Goal: Task Accomplishment & Management: Manage account settings

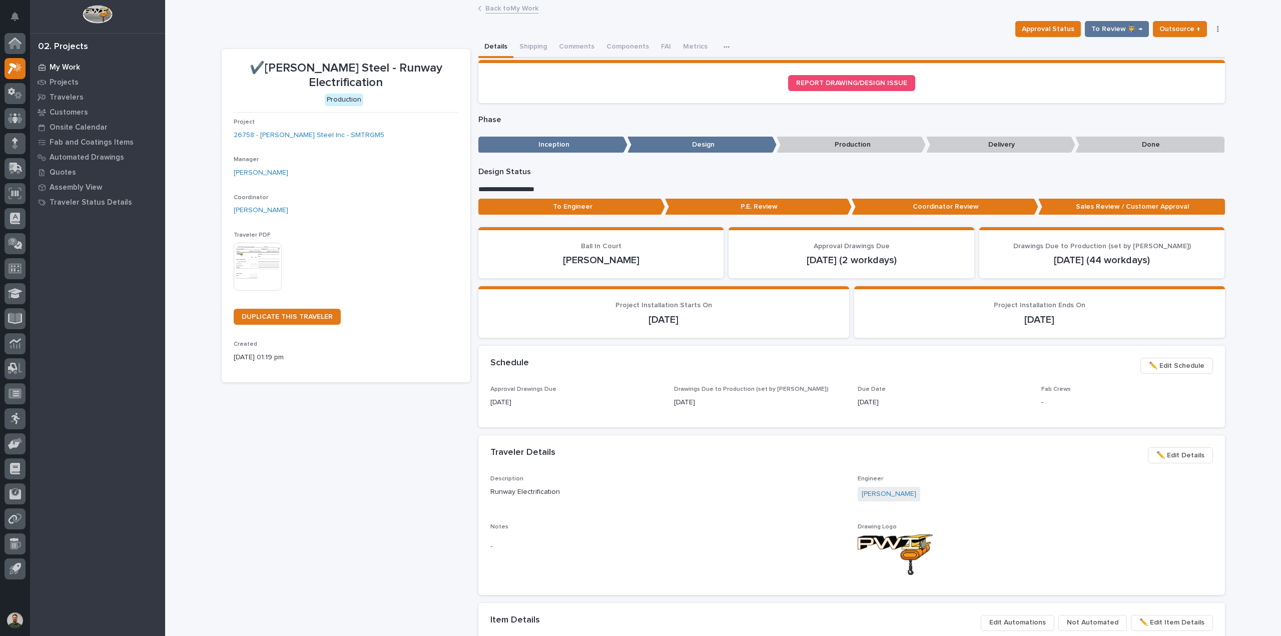
click at [63, 66] on p "My Work" at bounding box center [65, 67] width 31 height 9
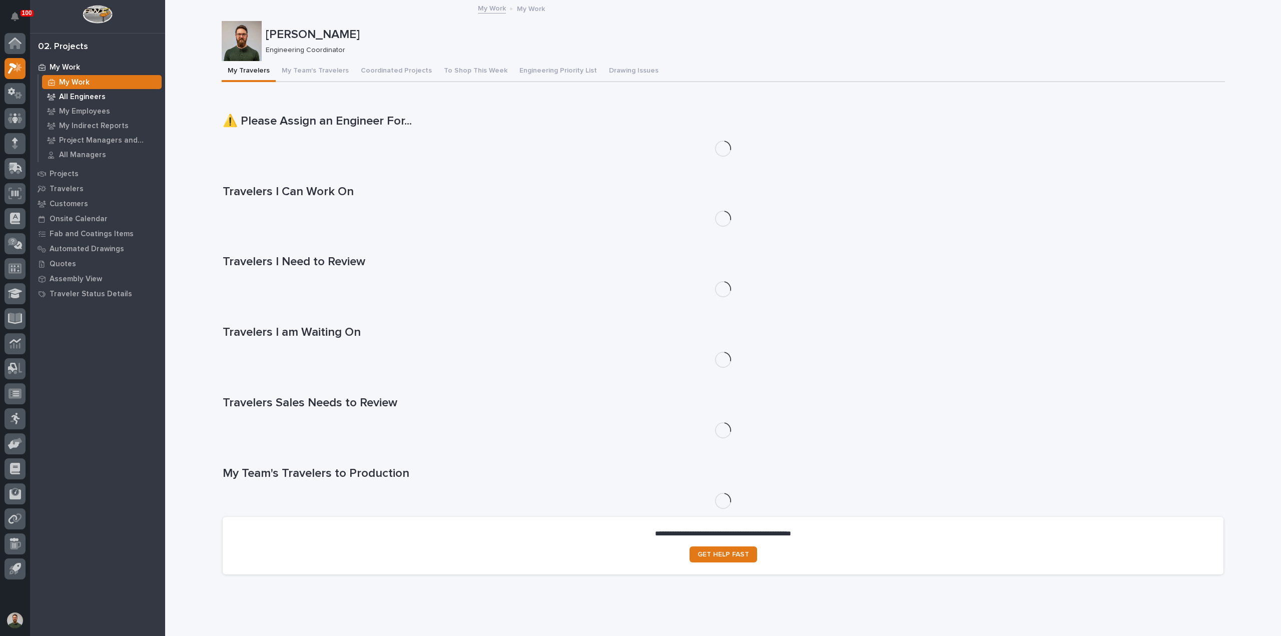
click at [85, 100] on p "All Engineers" at bounding box center [82, 97] width 47 height 9
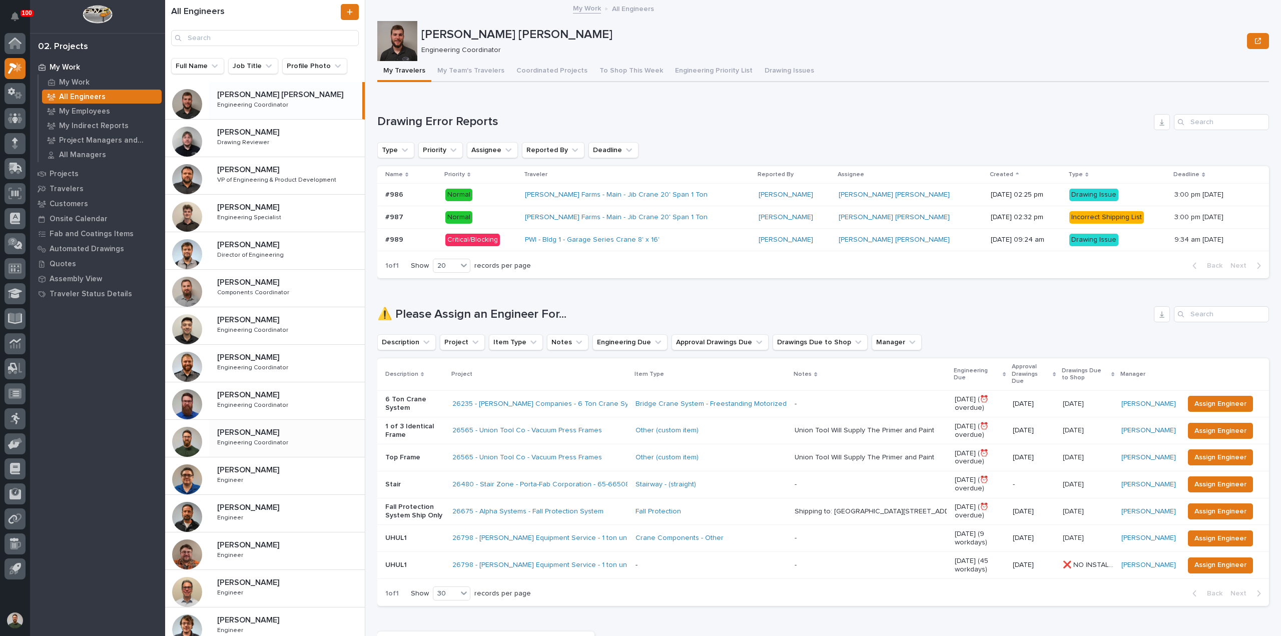
click at [268, 432] on p "[PERSON_NAME]" at bounding box center [249, 432] width 64 height 12
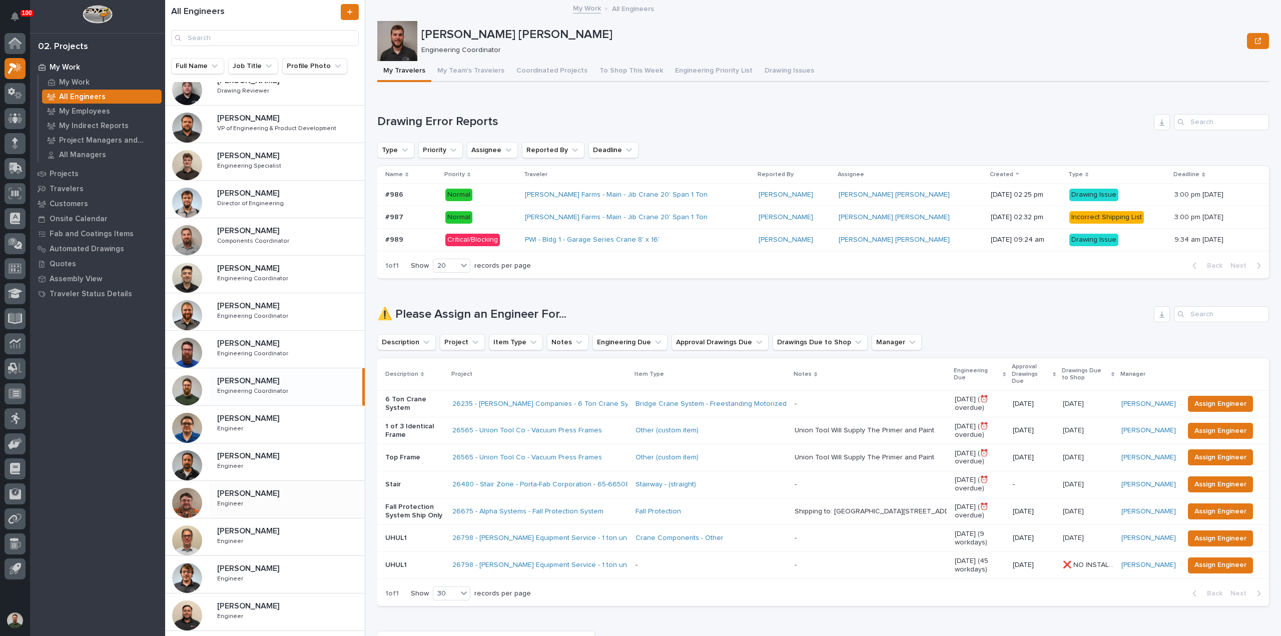
scroll to position [133, 0]
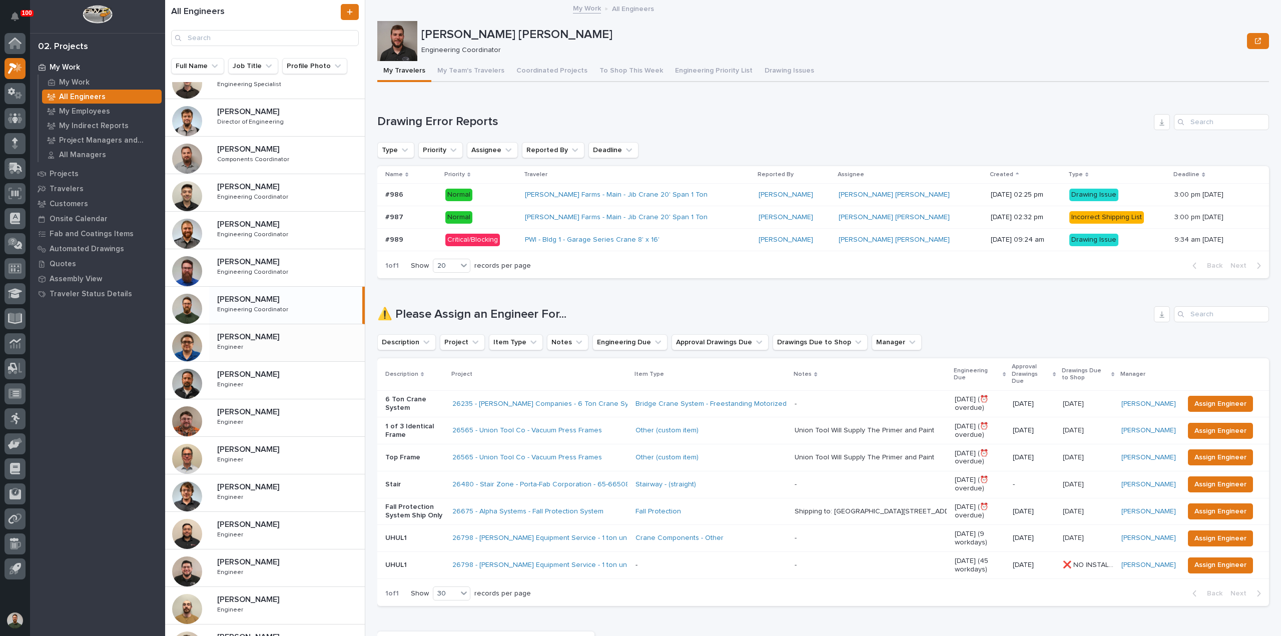
click at [247, 342] on div "[PERSON_NAME] [PERSON_NAME] Engineer Engineer" at bounding box center [287, 342] width 156 height 29
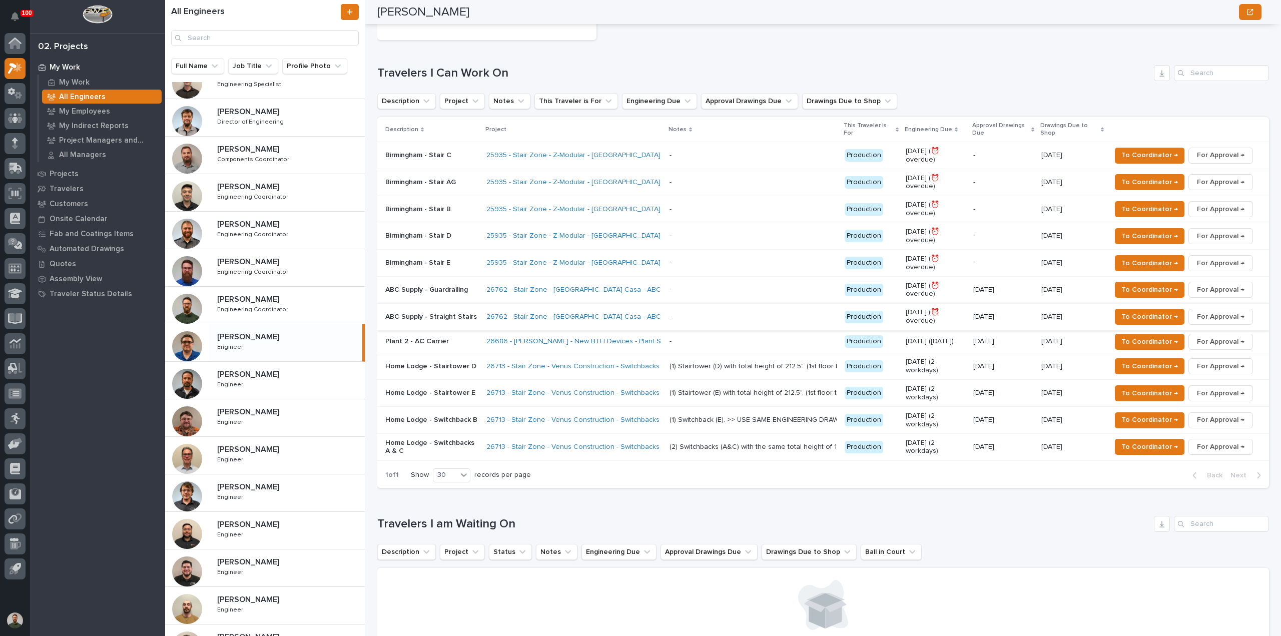
scroll to position [267, 0]
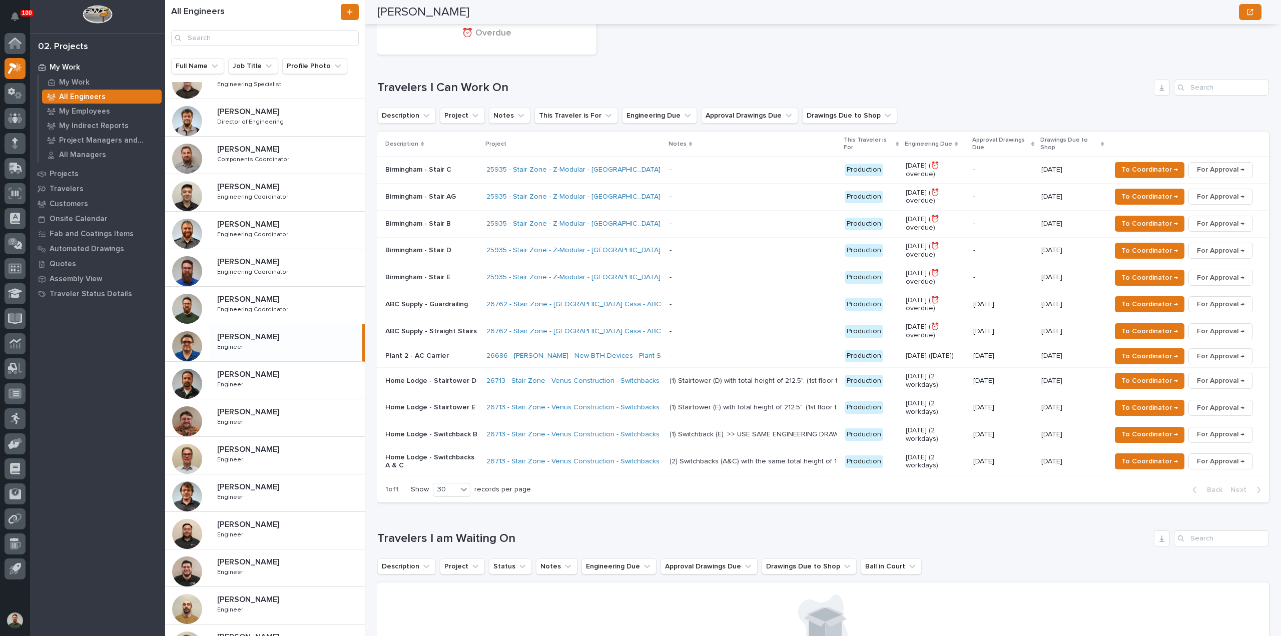
click at [438, 352] on p "Plant 2 - AC Carrier" at bounding box center [431, 356] width 93 height 9
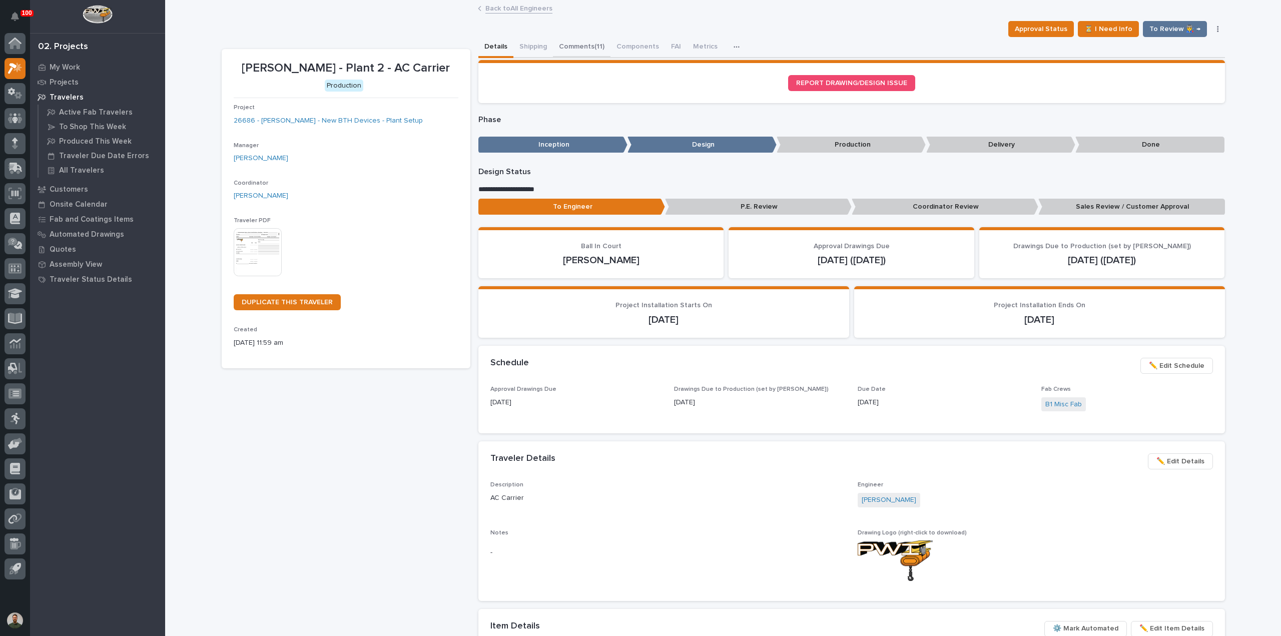
click at [562, 49] on button "Comments (11)" at bounding box center [582, 47] width 58 height 21
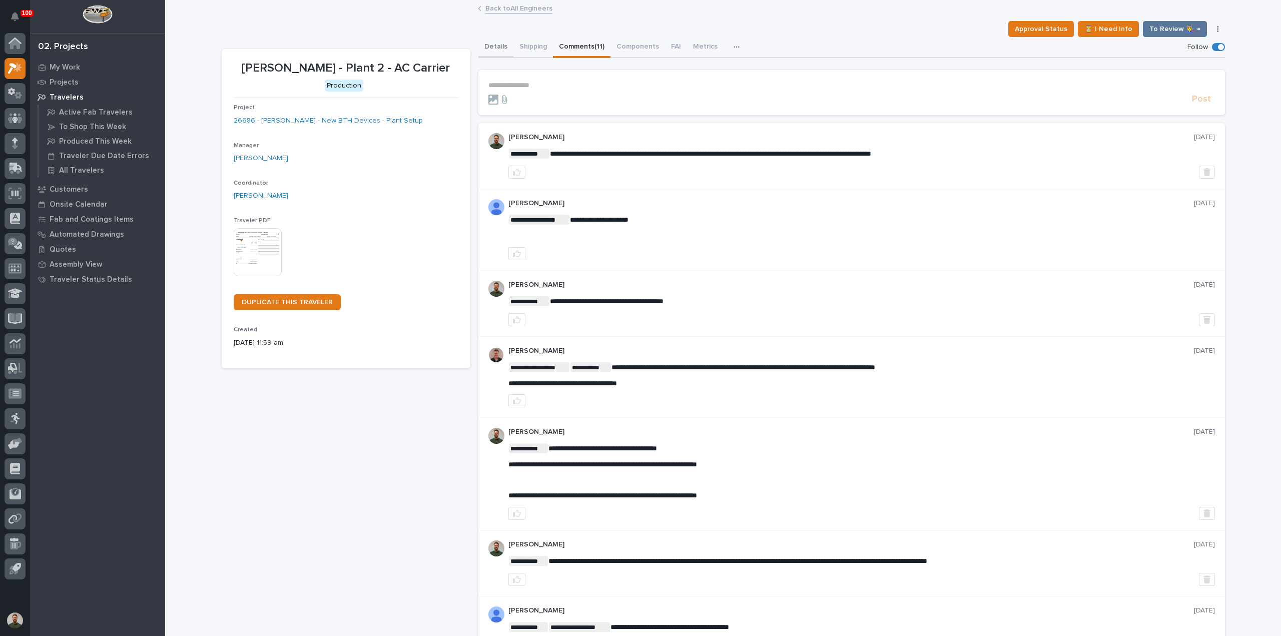
click at [485, 48] on button "Details" at bounding box center [495, 47] width 35 height 21
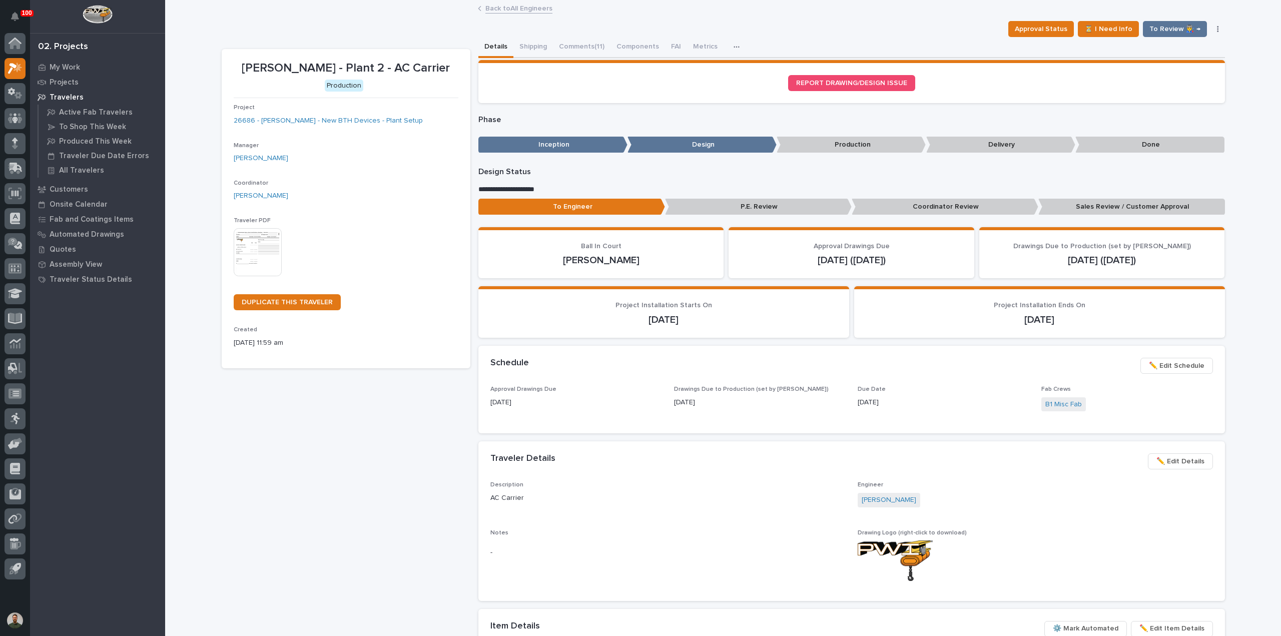
click at [1178, 462] on span "✏️ Edit Details" at bounding box center [1180, 461] width 48 height 12
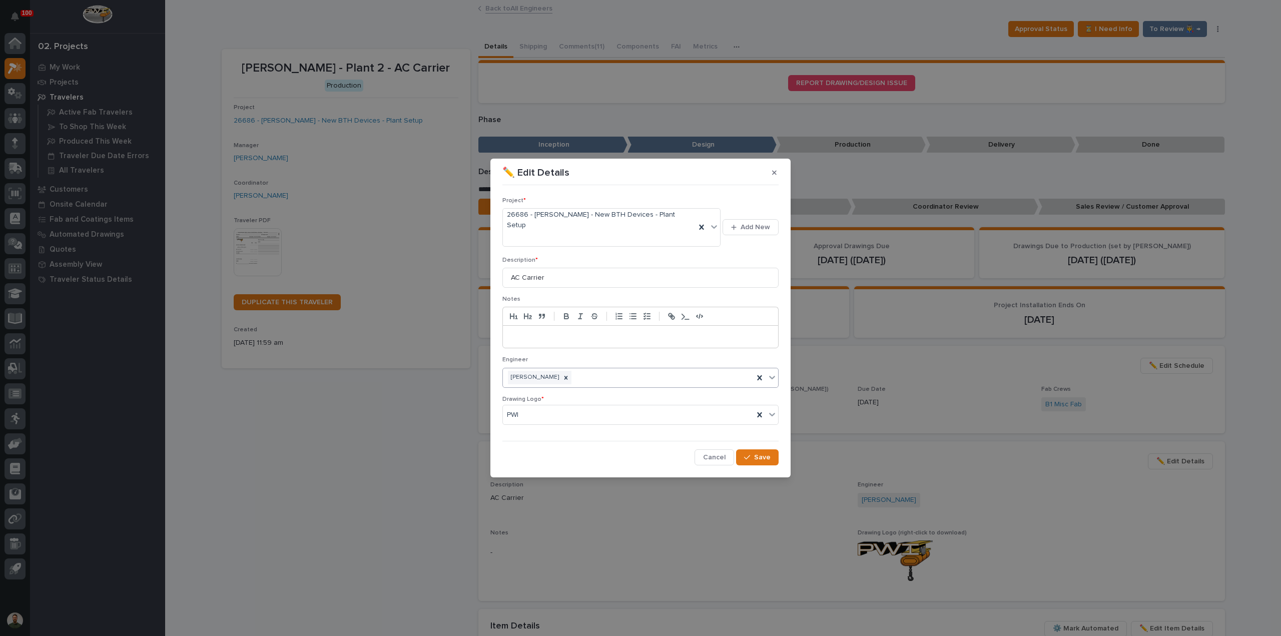
click at [561, 371] on div at bounding box center [565, 378] width 11 height 14
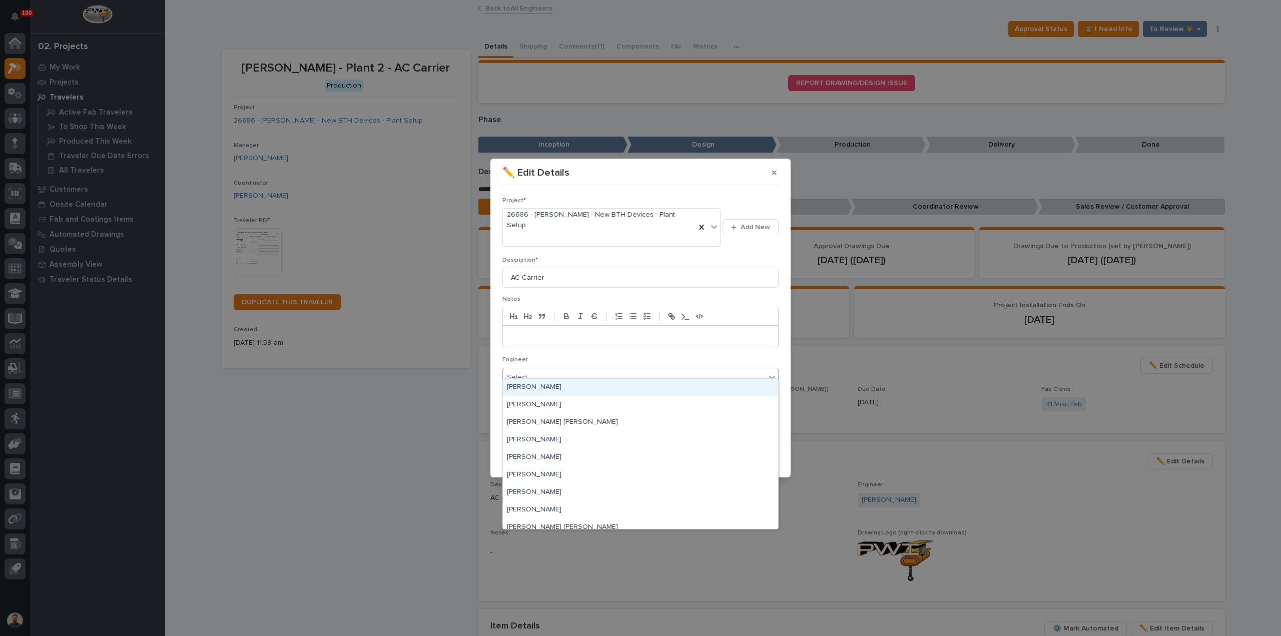
click at [566, 369] on div "Select..." at bounding box center [634, 377] width 263 height 17
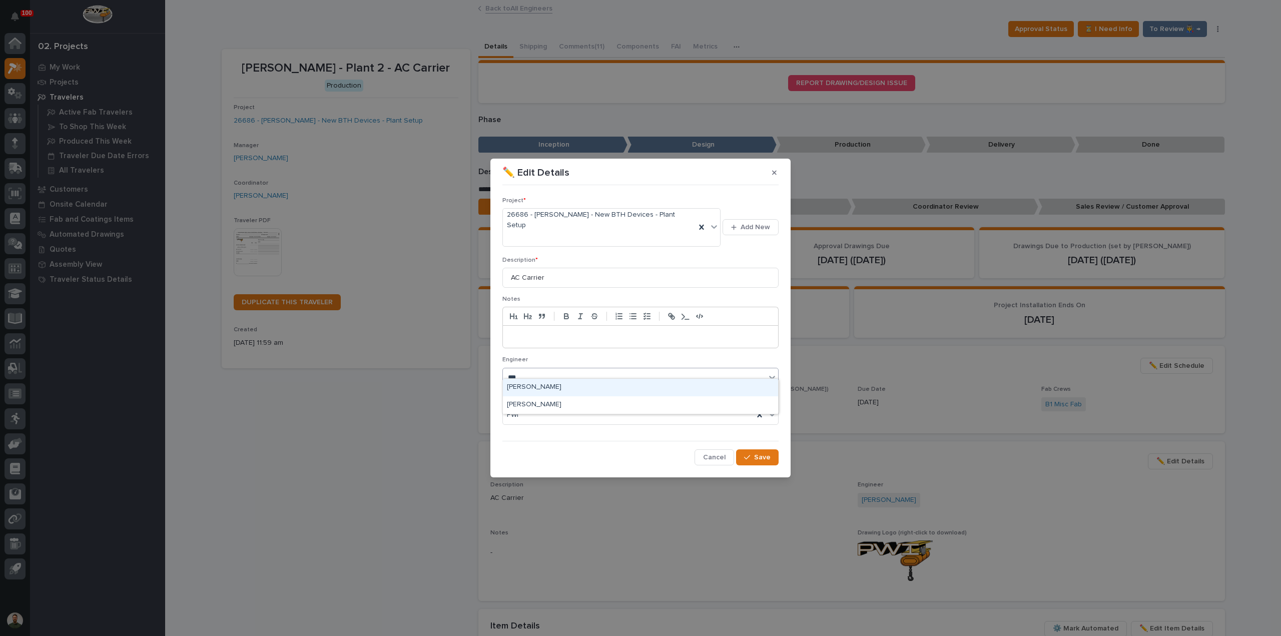
type input "****"
click at [573, 390] on div "[PERSON_NAME]" at bounding box center [640, 388] width 275 height 18
click at [754, 449] on button "Save" at bounding box center [757, 457] width 43 height 16
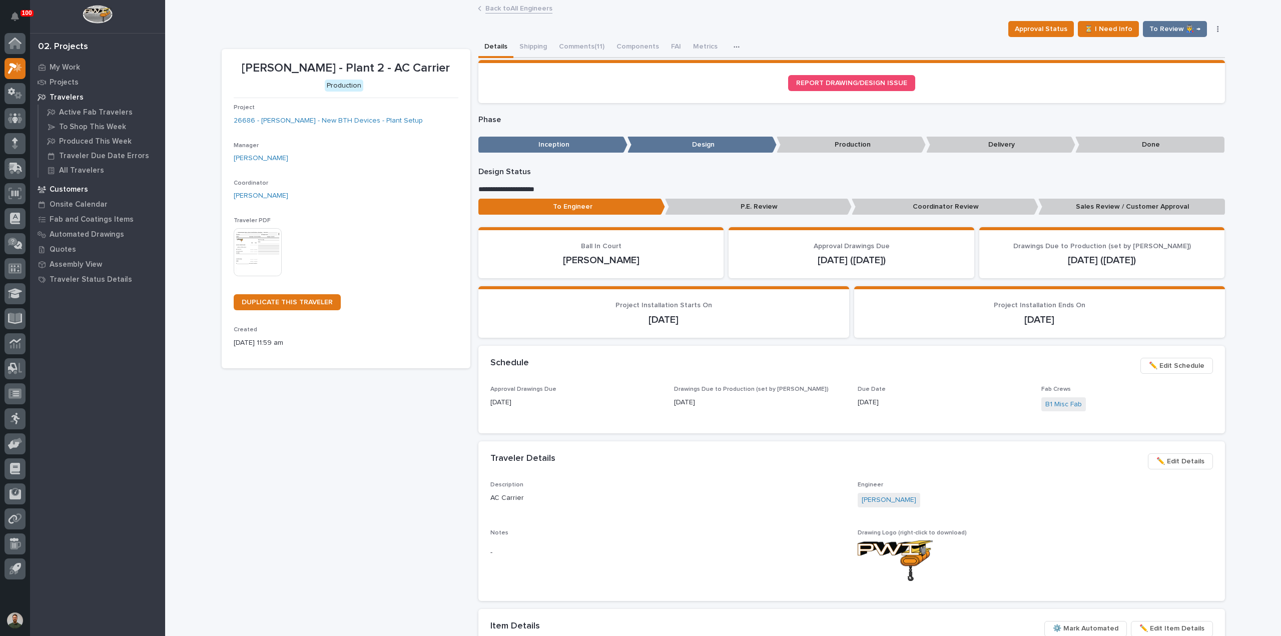
drag, startPoint x: 94, startPoint y: 188, endPoint x: 88, endPoint y: 185, distance: 7.4
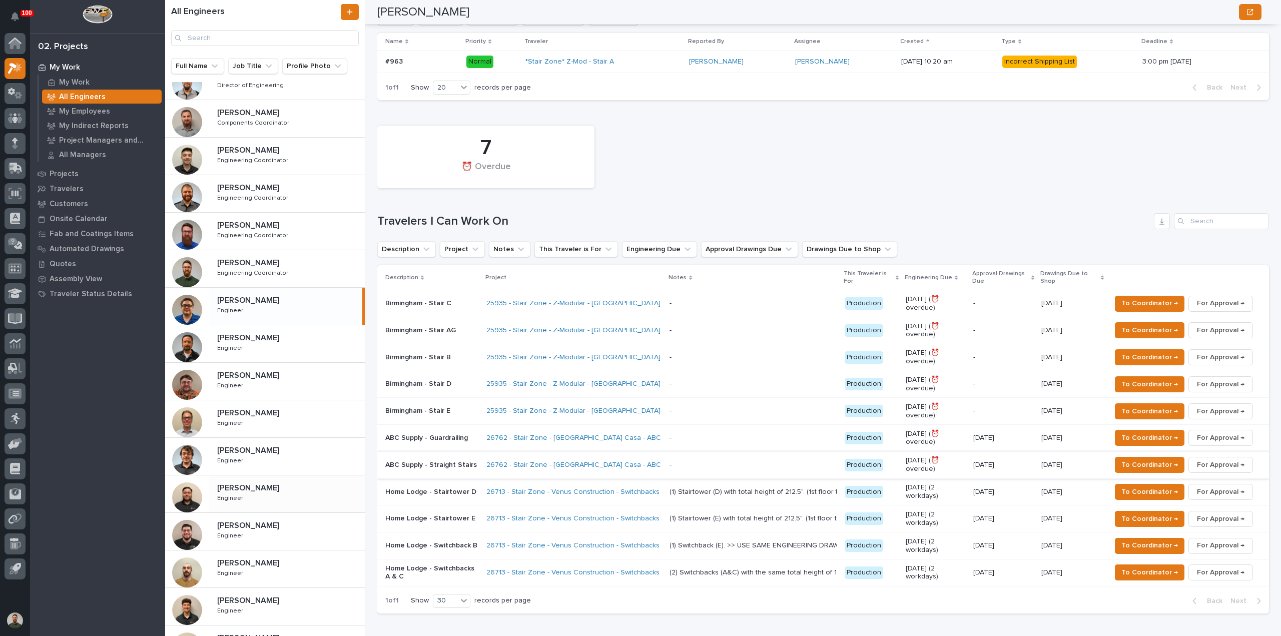
scroll to position [226, 0]
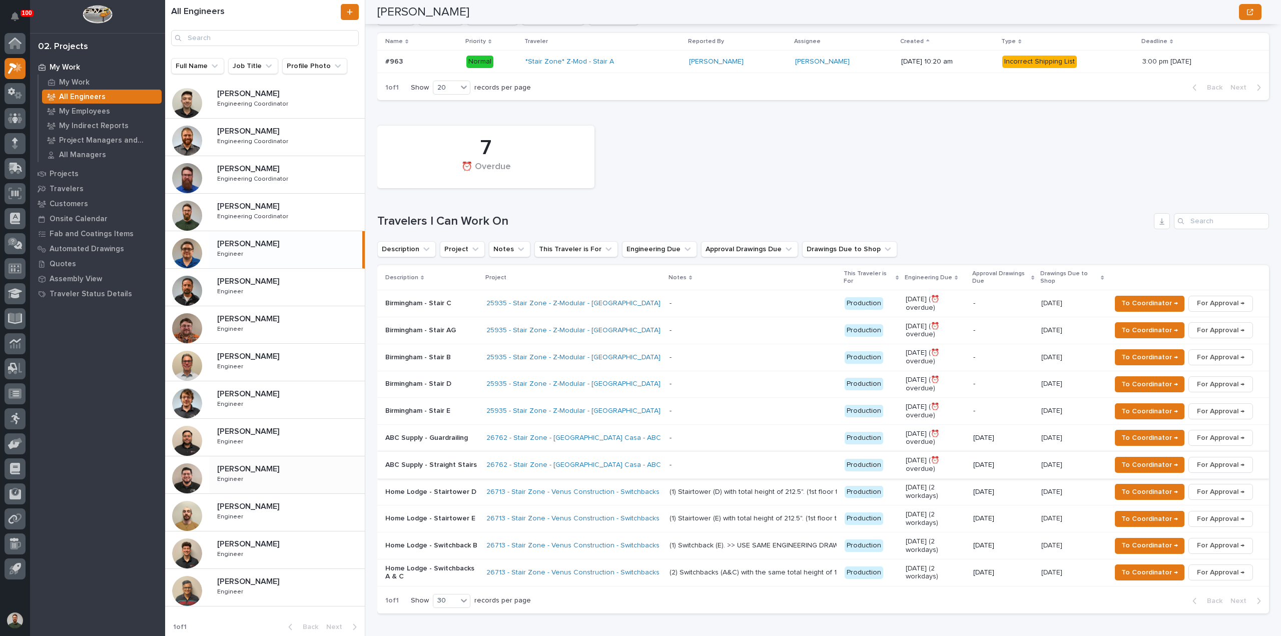
click at [278, 466] on p at bounding box center [289, 469] width 144 height 10
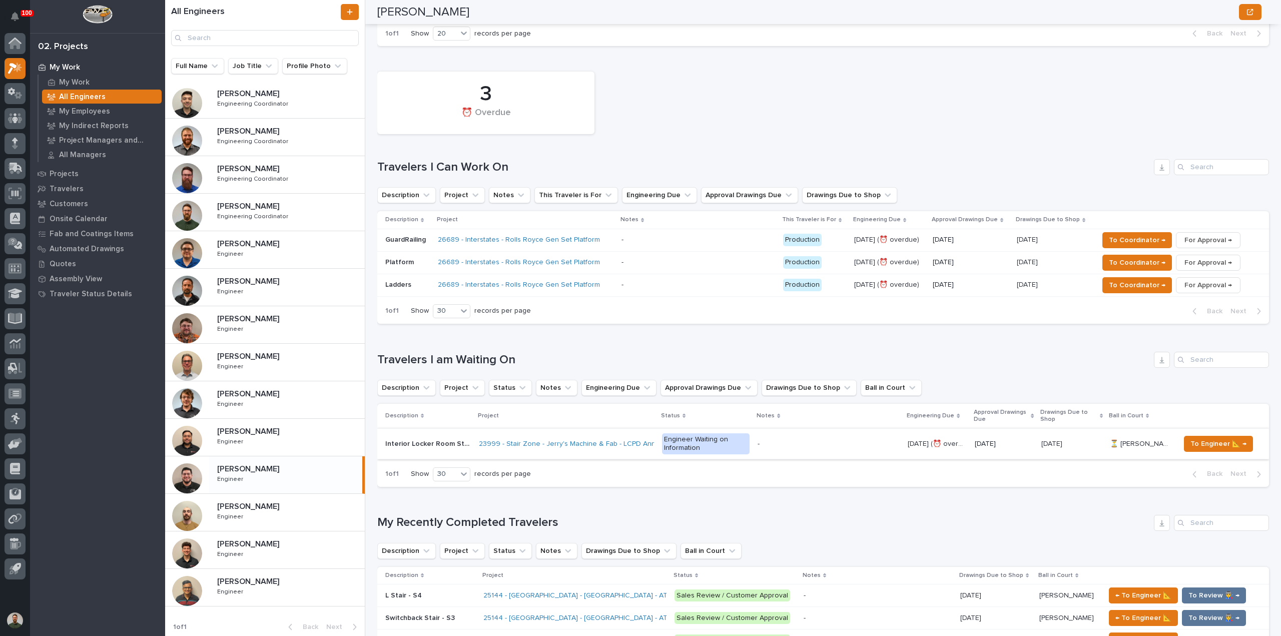
scroll to position [200, 0]
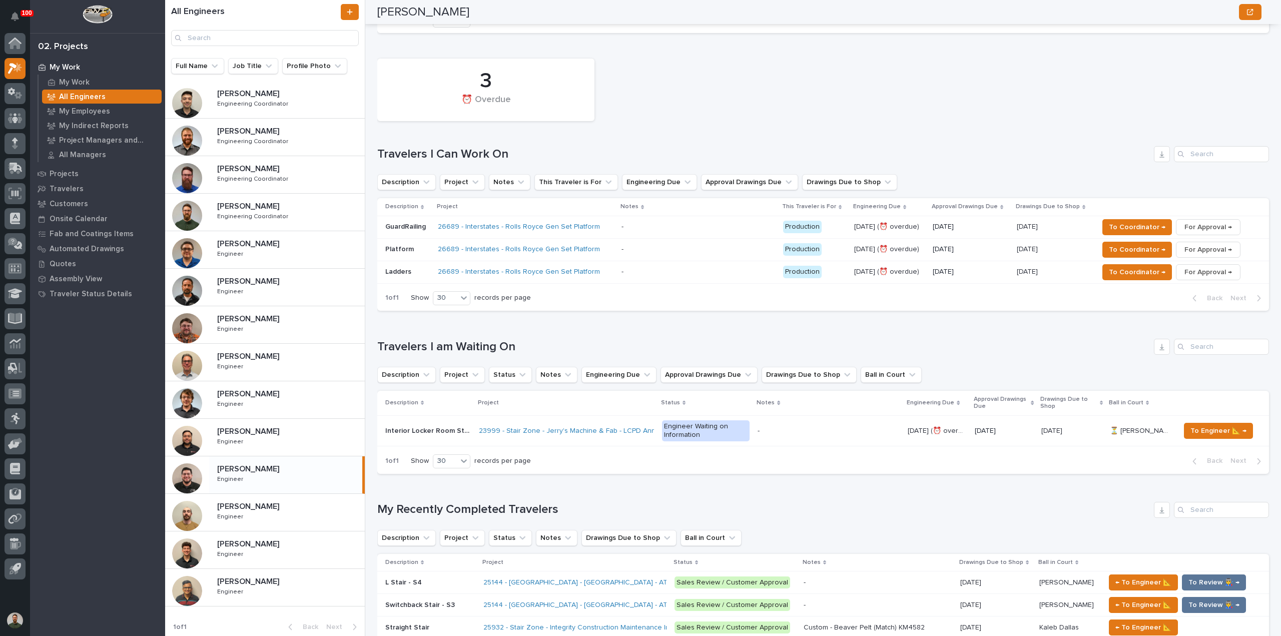
click at [482, 147] on h1 "Travelers I Can Work On" at bounding box center [763, 154] width 772 height 15
click at [483, 143] on div "3 ⏰ Overdue Travelers I Can Work On Description Project Notes This Traveler is …" at bounding box center [822, 182] width 891 height 257
click at [500, 150] on h1 "Travelers I Can Work On" at bounding box center [763, 154] width 772 height 15
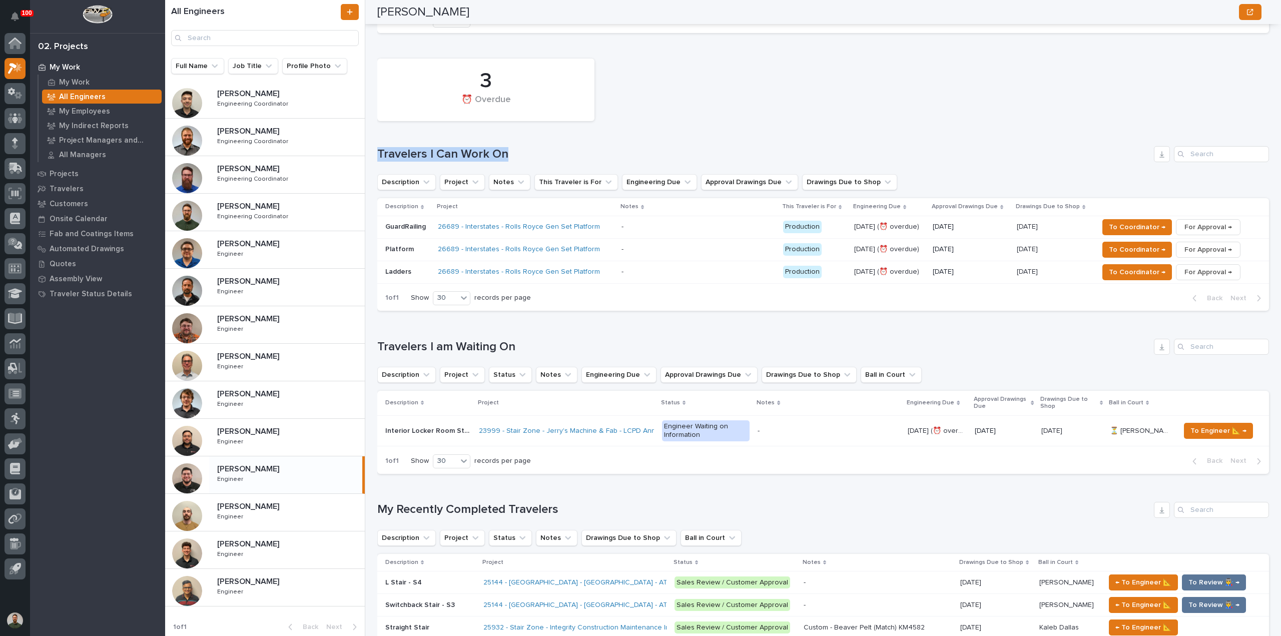
click at [500, 150] on h1 "Travelers I Can Work On" at bounding box center [763, 154] width 772 height 15
click at [503, 136] on div "3 ⏰ Overdue Travelers I Can Work On Description Project Notes This Traveler is …" at bounding box center [822, 182] width 891 height 257
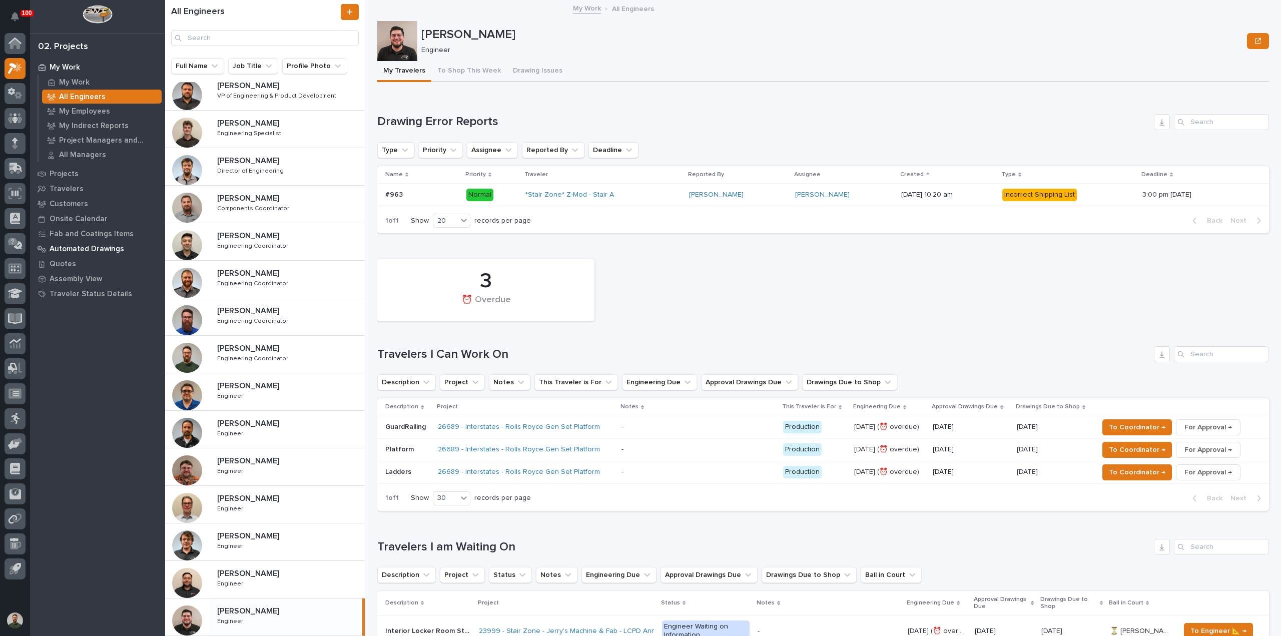
scroll to position [0, 0]
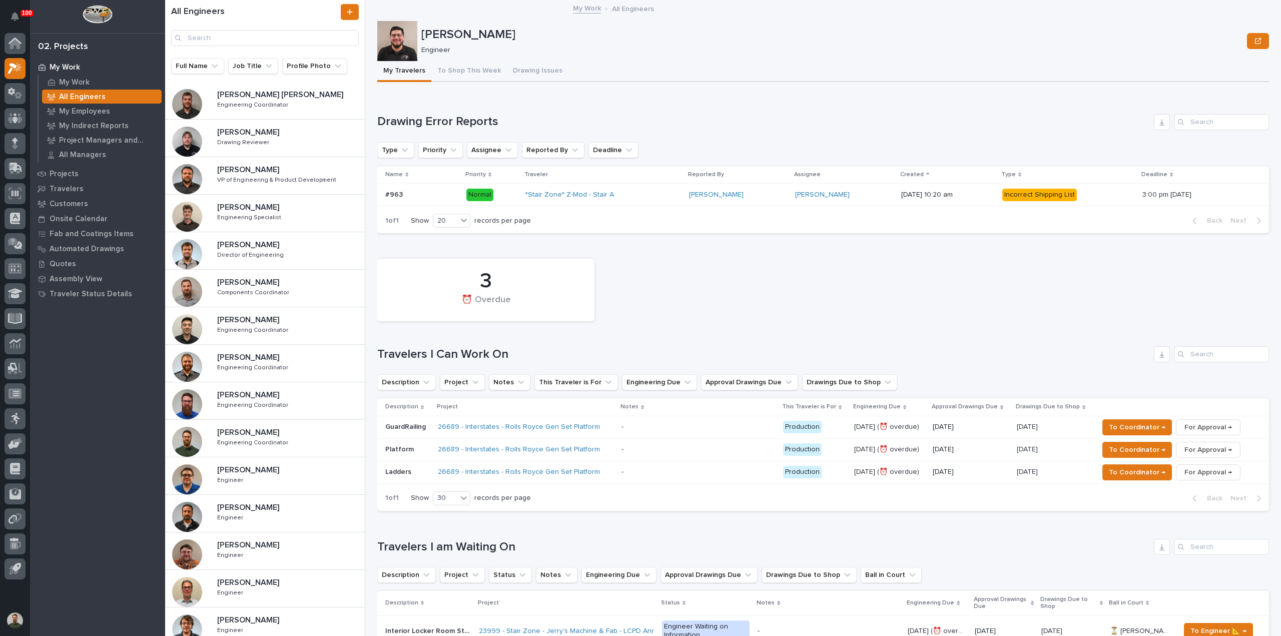
click at [455, 355] on h1 "Travelers I Can Work On" at bounding box center [763, 354] width 772 height 15
click at [455, 354] on h1 "Travelers I Can Work On" at bounding box center [763, 354] width 772 height 15
click at [453, 336] on div "3 ⏰ Overdue Travelers I Can Work On Description Project Notes This Traveler is …" at bounding box center [822, 382] width 891 height 257
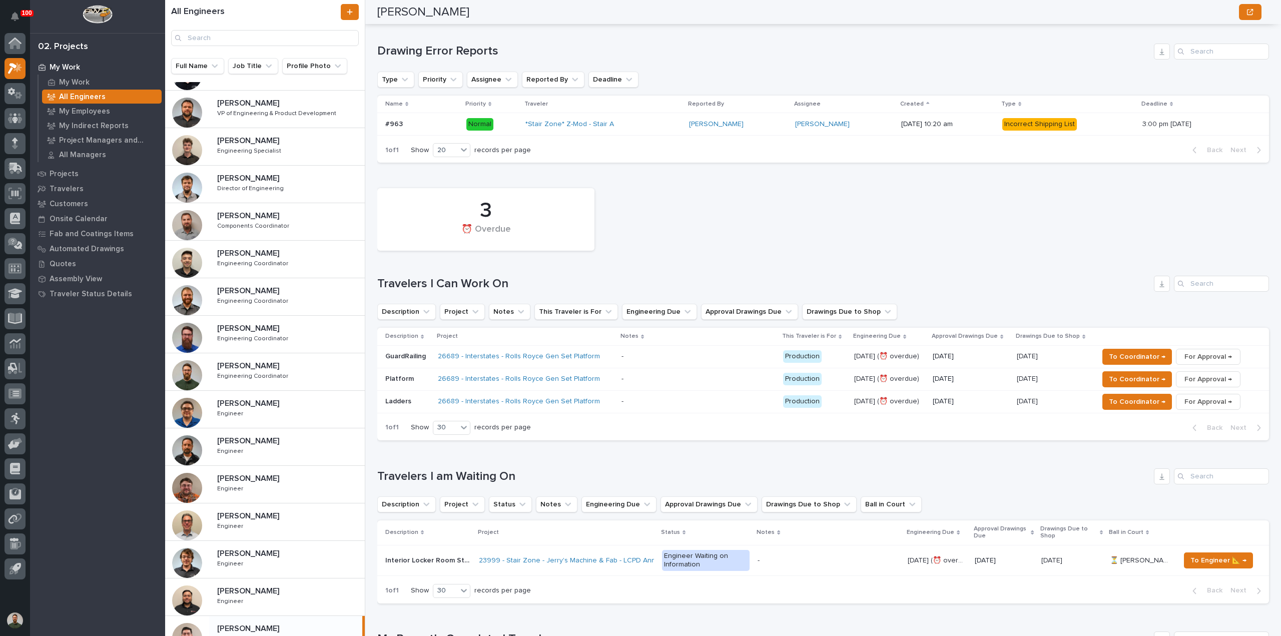
scroll to position [67, 0]
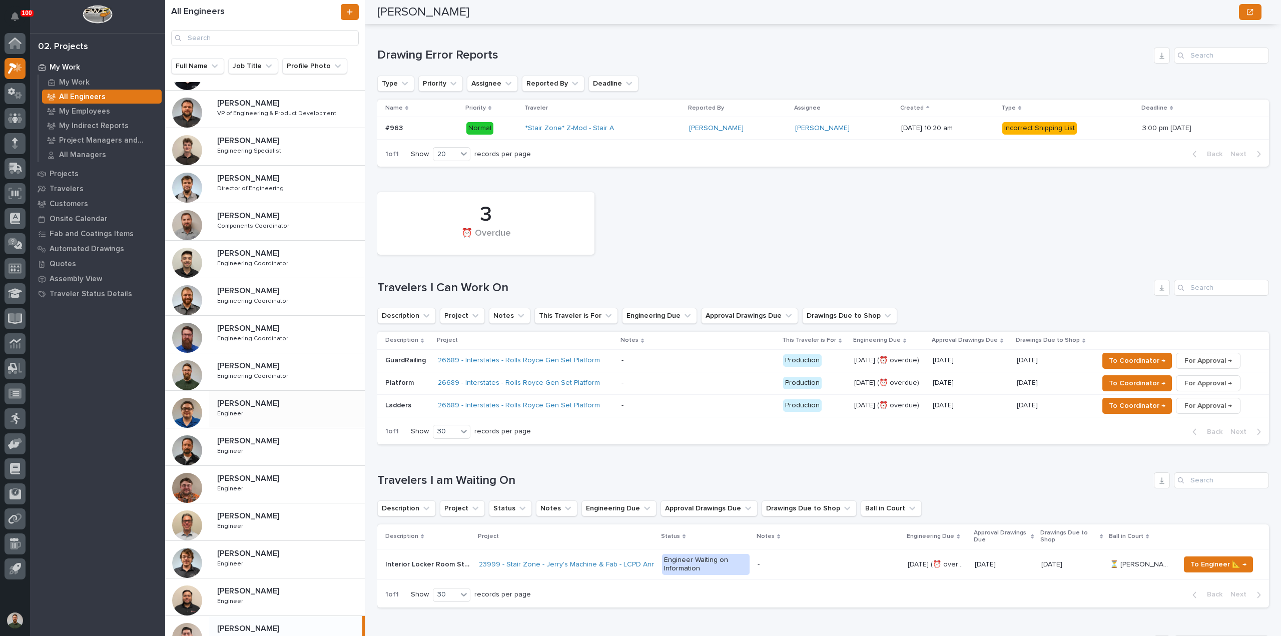
click at [237, 417] on div "[PERSON_NAME] [PERSON_NAME] Engineer Engineer" at bounding box center [287, 409] width 156 height 29
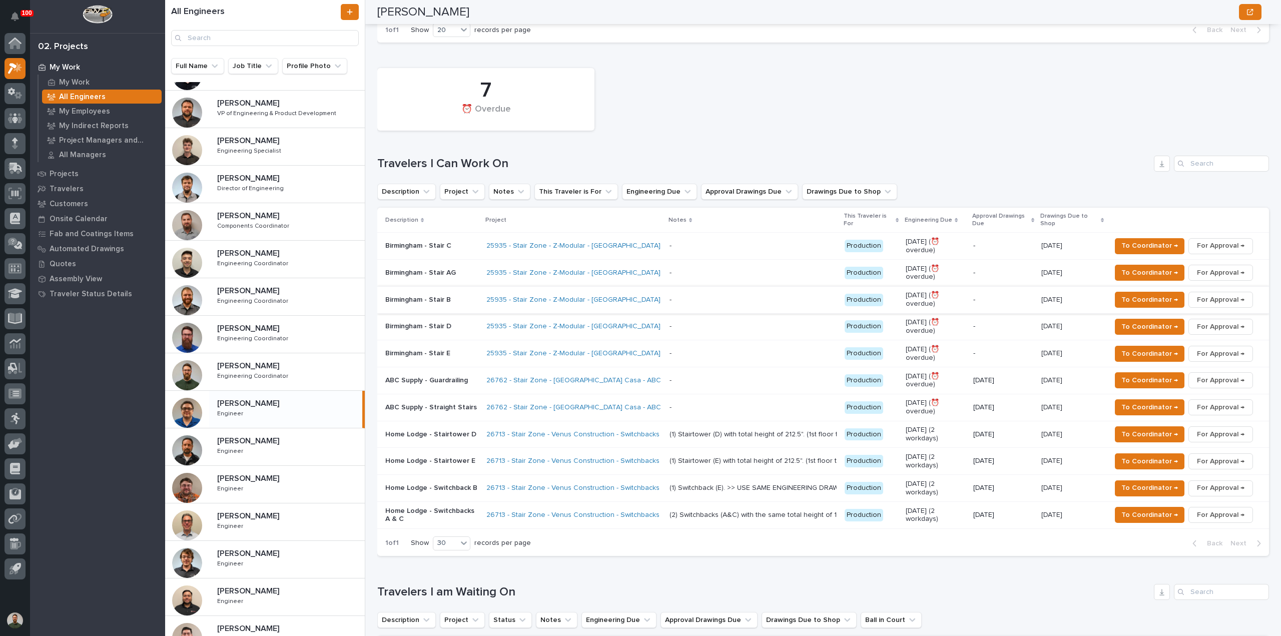
scroll to position [200, 0]
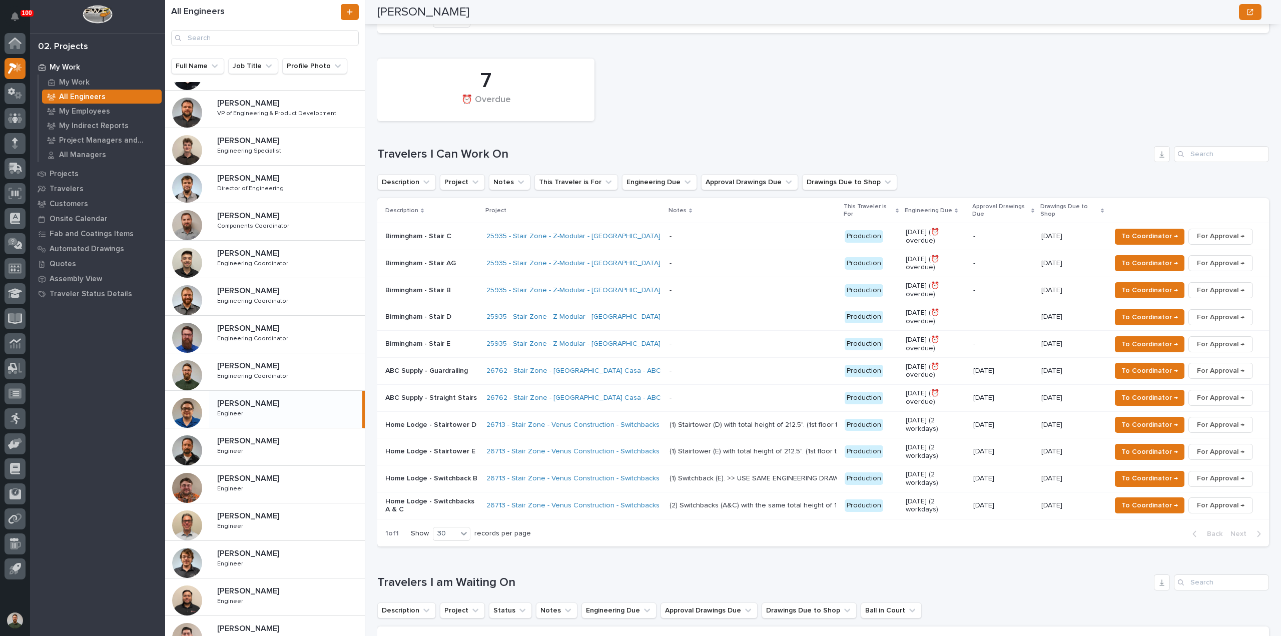
click at [466, 159] on h1 "Travelers I Can Work On" at bounding box center [763, 154] width 772 height 15
click at [466, 158] on h1 "Travelers I Can Work On" at bounding box center [763, 154] width 772 height 15
click at [467, 155] on h1 "Travelers I Can Work On" at bounding box center [763, 154] width 772 height 15
click at [474, 134] on div "7 ⏰ Overdue Travelers I Can Work On Description Project Notes This Traveler is …" at bounding box center [822, 300] width 891 height 493
click at [494, 150] on h1 "Travelers I Can Work On" at bounding box center [763, 154] width 772 height 15
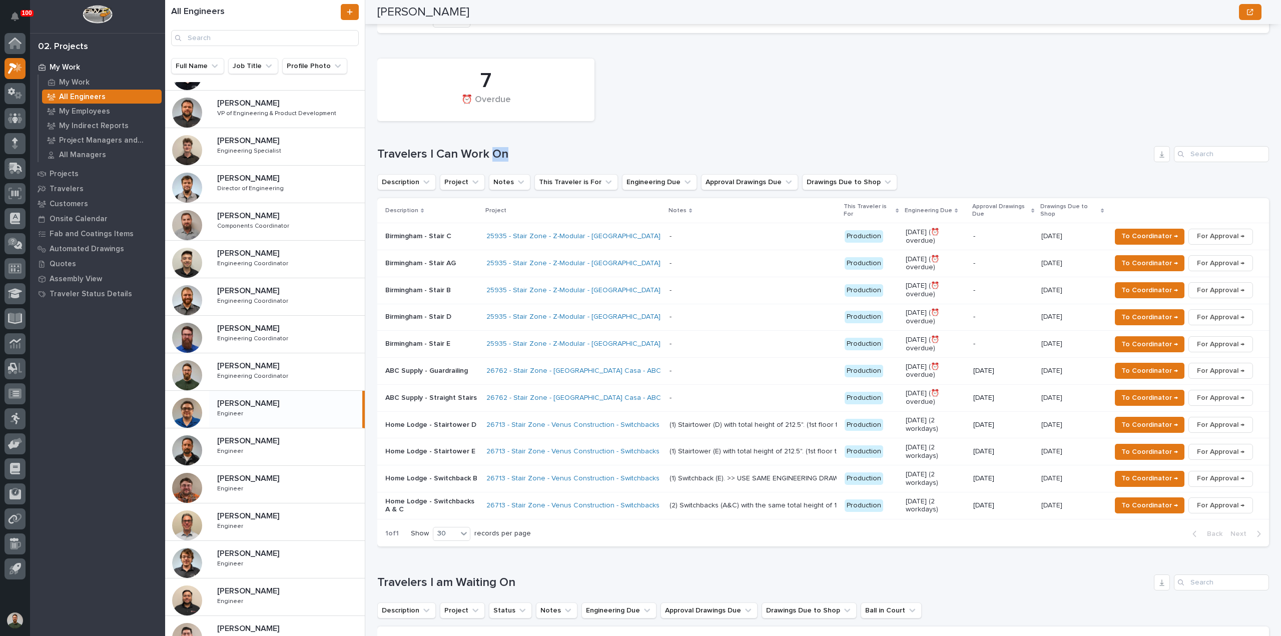
click at [494, 150] on h1 "Travelers I Can Work On" at bounding box center [763, 154] width 772 height 15
click at [497, 144] on div "7 ⏰ Overdue Travelers I Can Work On Description Project Notes This Traveler is …" at bounding box center [822, 300] width 891 height 493
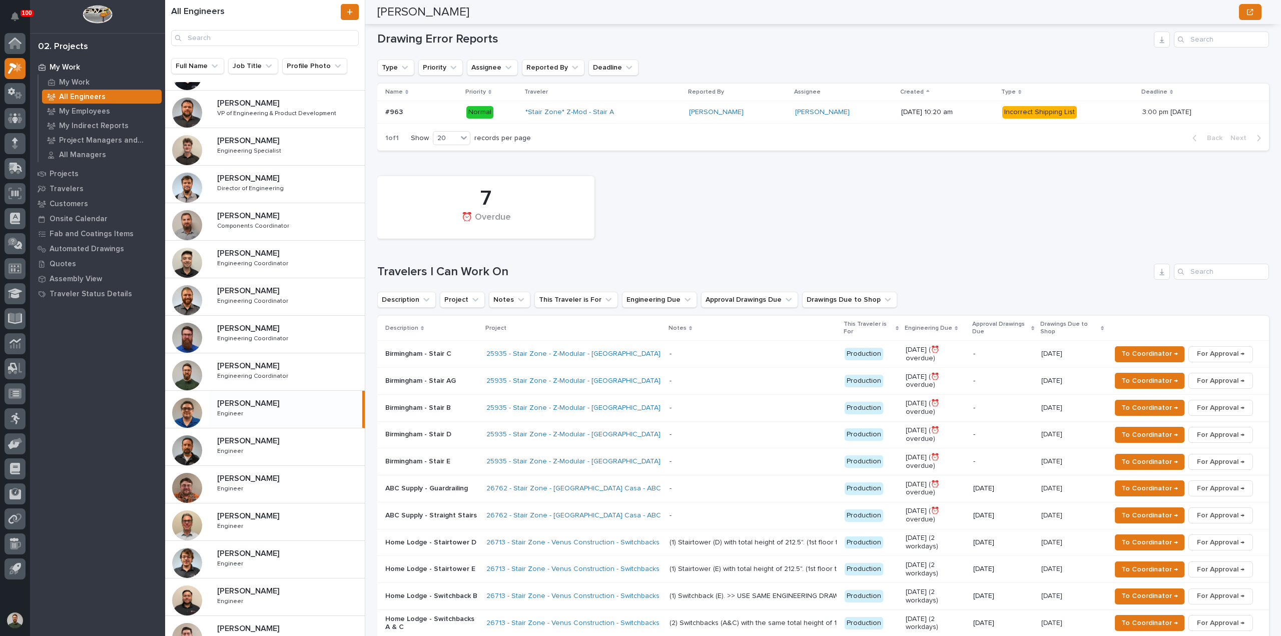
scroll to position [67, 0]
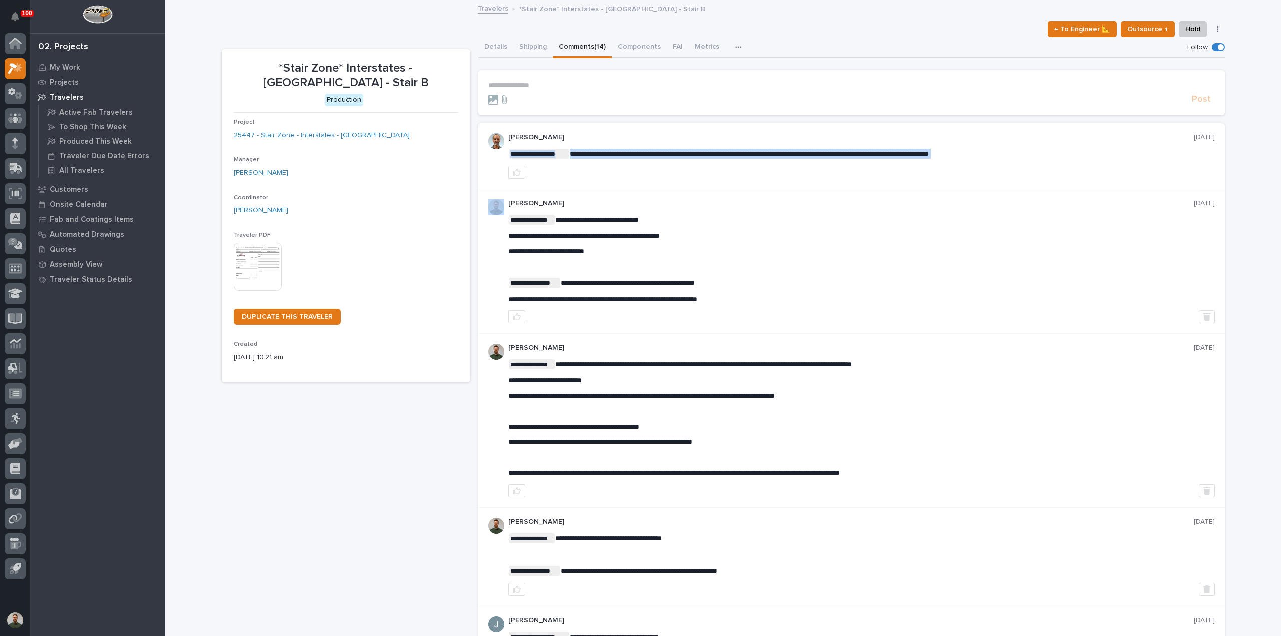
click at [660, 147] on div "**********" at bounding box center [861, 156] width 706 height 46
